Goal: Task Accomplishment & Management: Use online tool/utility

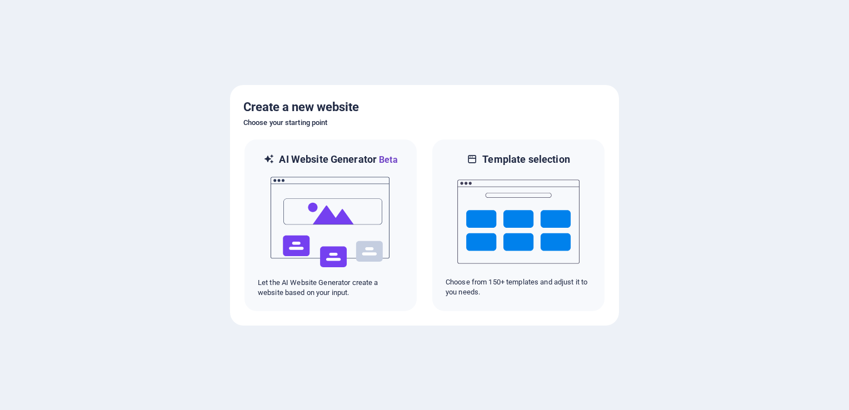
click at [34, 94] on div at bounding box center [424, 205] width 849 height 410
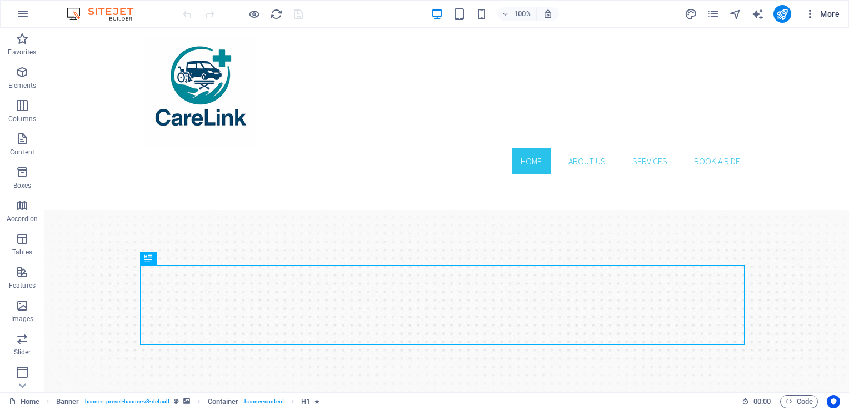
click at [812, 17] on icon "button" at bounding box center [810, 13] width 11 height 11
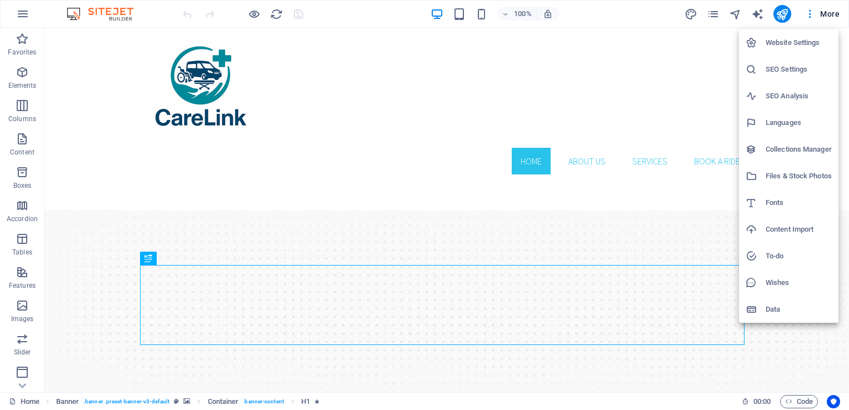
click at [787, 14] on div at bounding box center [424, 205] width 849 height 410
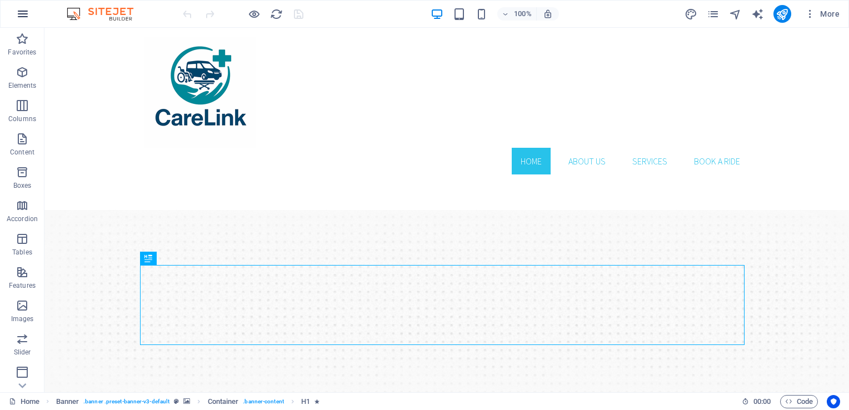
click at [24, 13] on icon "button" at bounding box center [22, 13] width 13 height 13
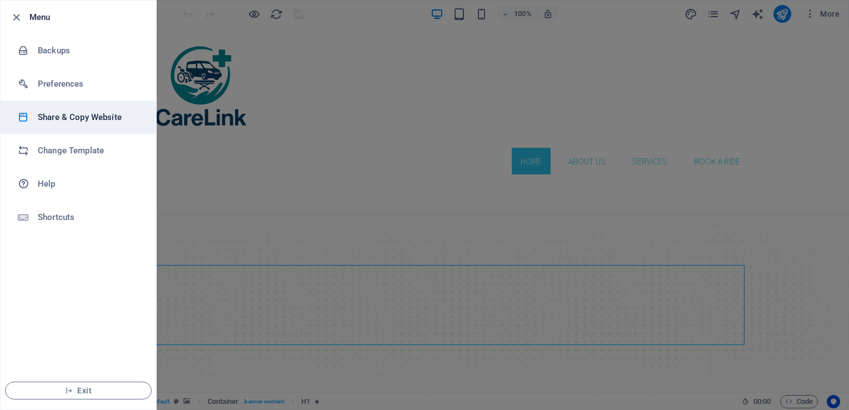
click at [74, 124] on li "Share & Copy Website" at bounding box center [79, 117] width 156 height 33
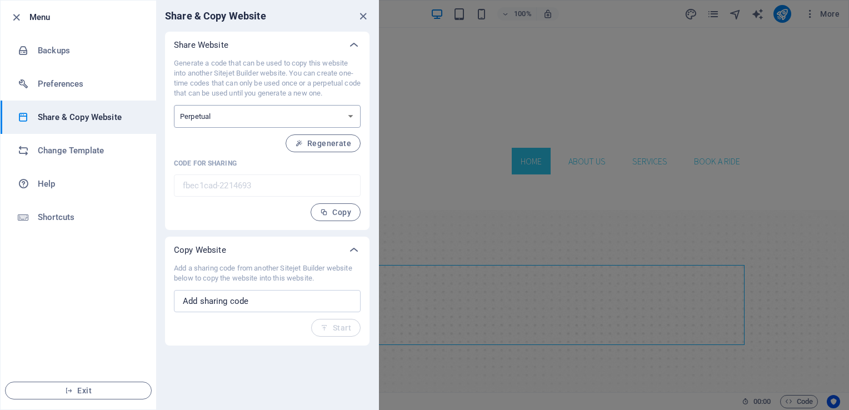
click at [214, 114] on select "One-time Perpetual" at bounding box center [267, 116] width 187 height 23
click at [250, 297] on input "text" at bounding box center [267, 301] width 187 height 22
click at [280, 305] on input "text" at bounding box center [267, 301] width 187 height 22
type input "s"
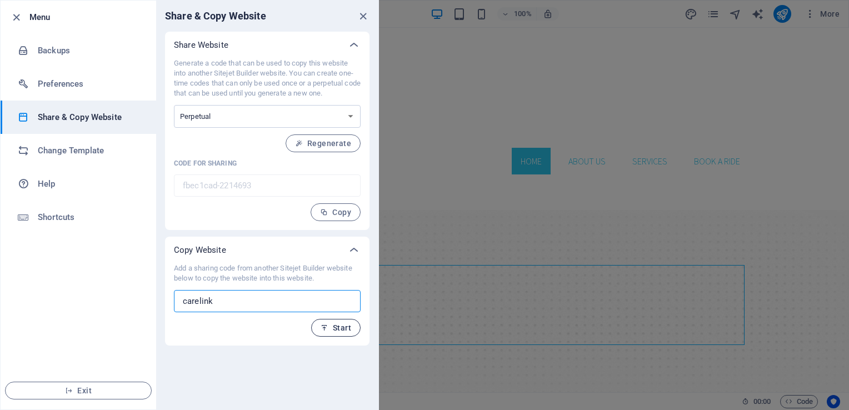
type input "carelink"
click at [340, 325] on span "Start" at bounding box center [336, 328] width 31 height 9
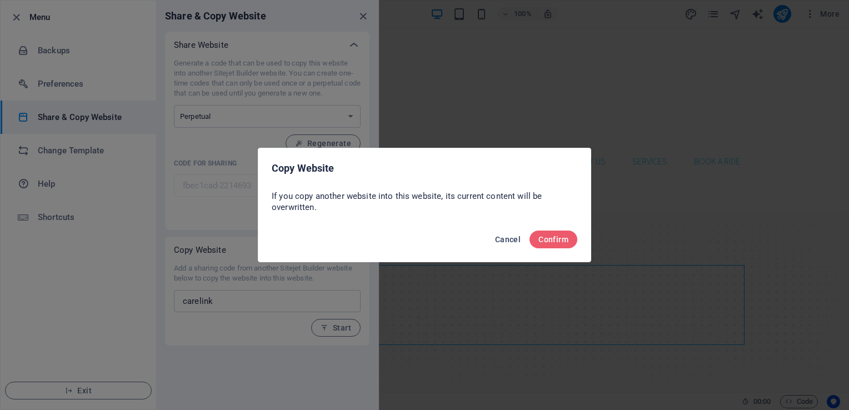
click at [506, 239] on span "Cancel" at bounding box center [508, 239] width 26 height 9
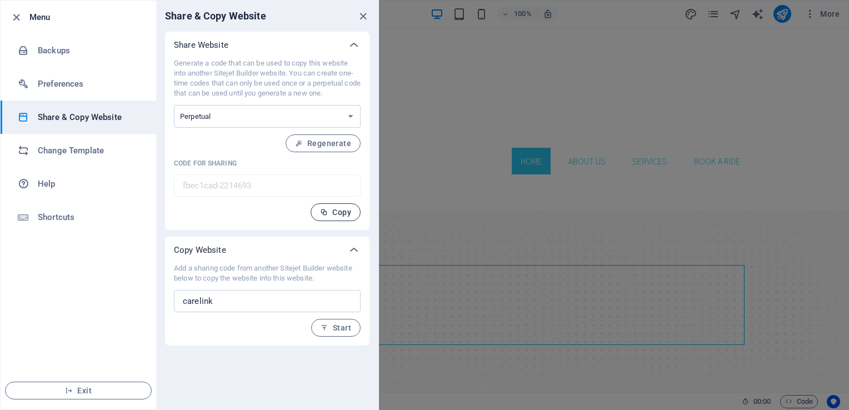
click at [339, 211] on span "Copy" at bounding box center [335, 212] width 31 height 9
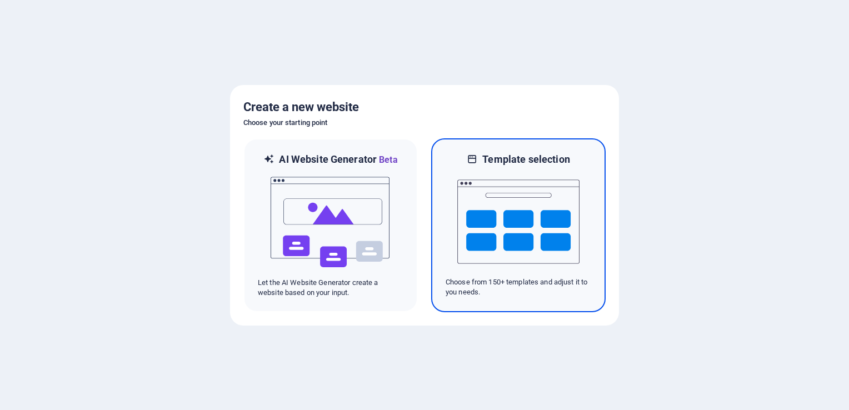
click at [513, 198] on img at bounding box center [518, 221] width 122 height 111
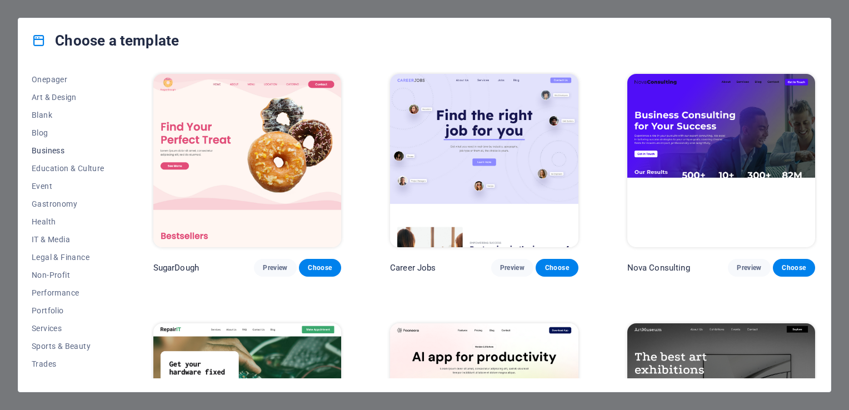
scroll to position [107, 0]
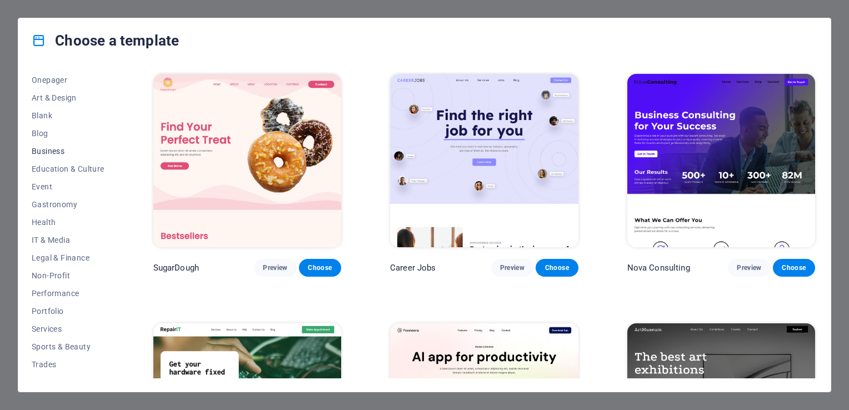
click at [56, 150] on span "Business" at bounding box center [68, 151] width 73 height 9
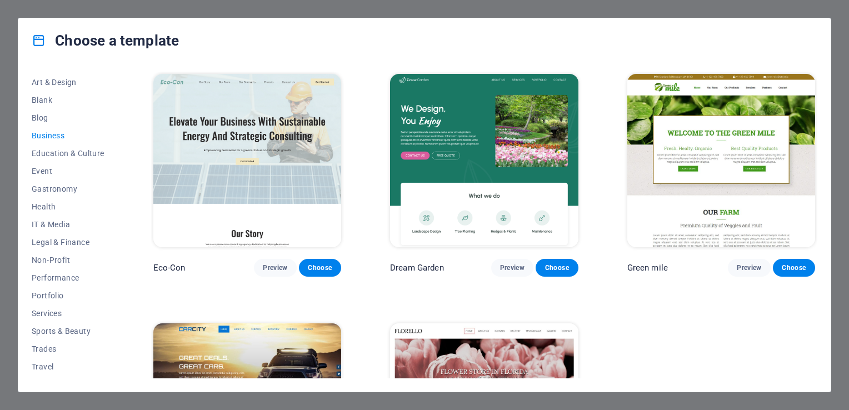
scroll to position [137, 0]
click at [53, 208] on span "IT & Media" at bounding box center [68, 210] width 73 height 9
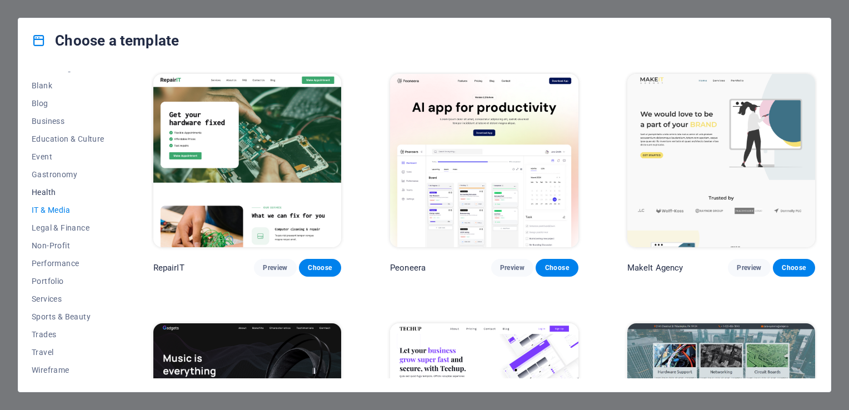
click at [49, 188] on span "Health" at bounding box center [68, 192] width 73 height 9
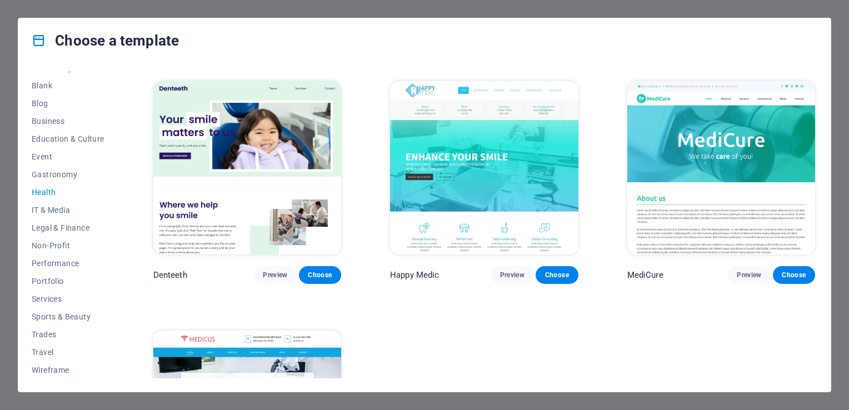
scroll to position [262, 0]
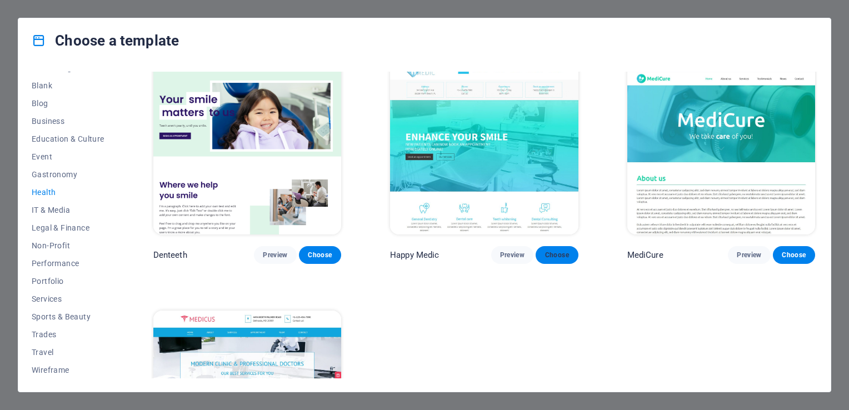
click at [566, 252] on span "Choose" at bounding box center [557, 255] width 24 height 9
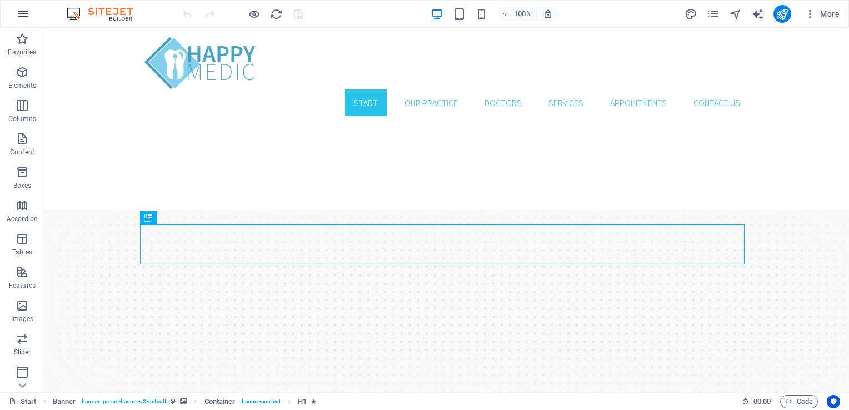
click at [22, 14] on icon "button" at bounding box center [22, 13] width 13 height 13
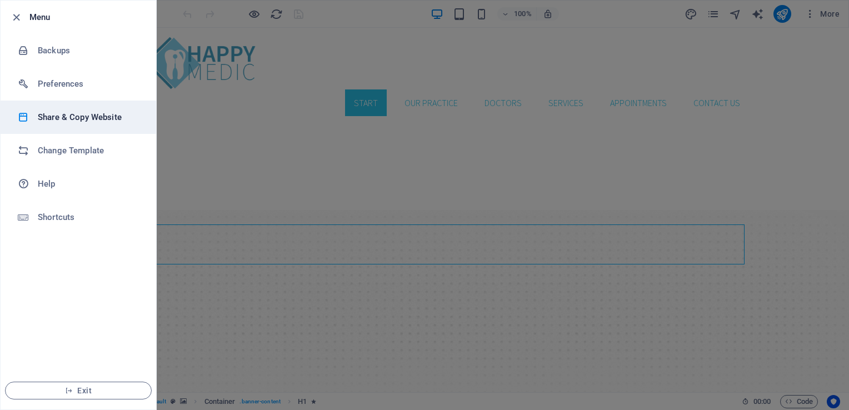
click at [80, 123] on h6 "Share & Copy Website" at bounding box center [89, 117] width 103 height 13
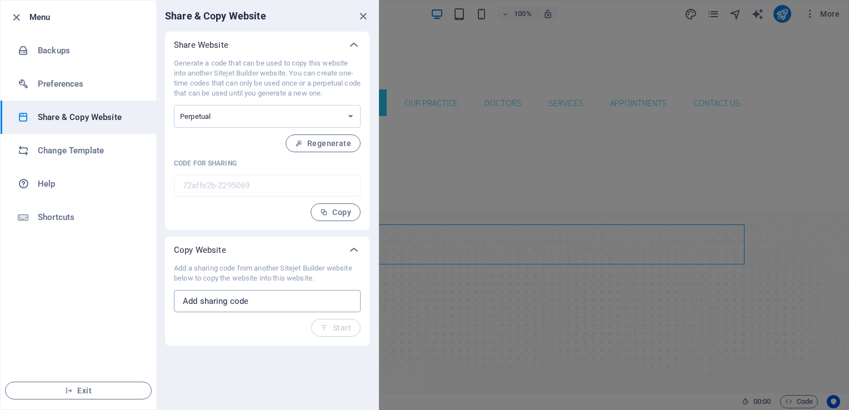
click at [251, 298] on input "text" at bounding box center [267, 301] width 187 height 22
paste input "fbec1cad-2214693"
type input "fbec1cad-2214693"
click at [332, 327] on span "Start" at bounding box center [336, 328] width 31 height 9
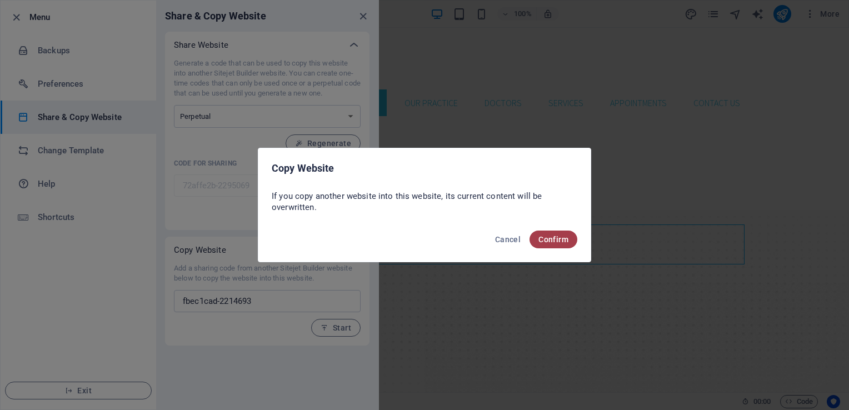
click at [557, 233] on button "Confirm" at bounding box center [554, 240] width 48 height 18
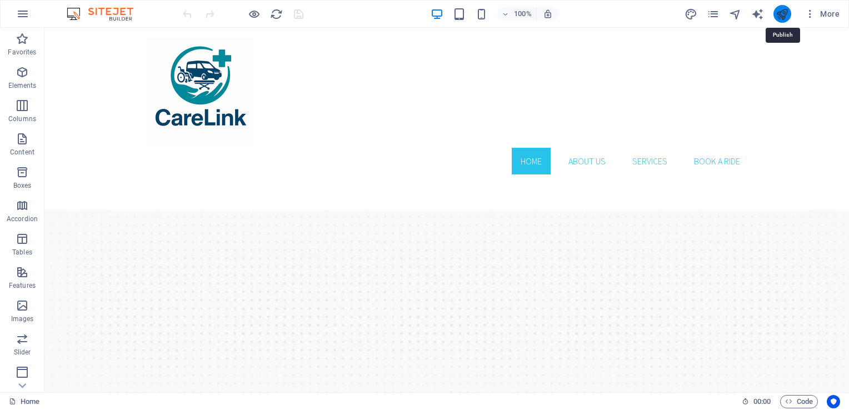
click at [785, 11] on icon "publish" at bounding box center [782, 14] width 13 height 13
